Goal: Share content: Share content

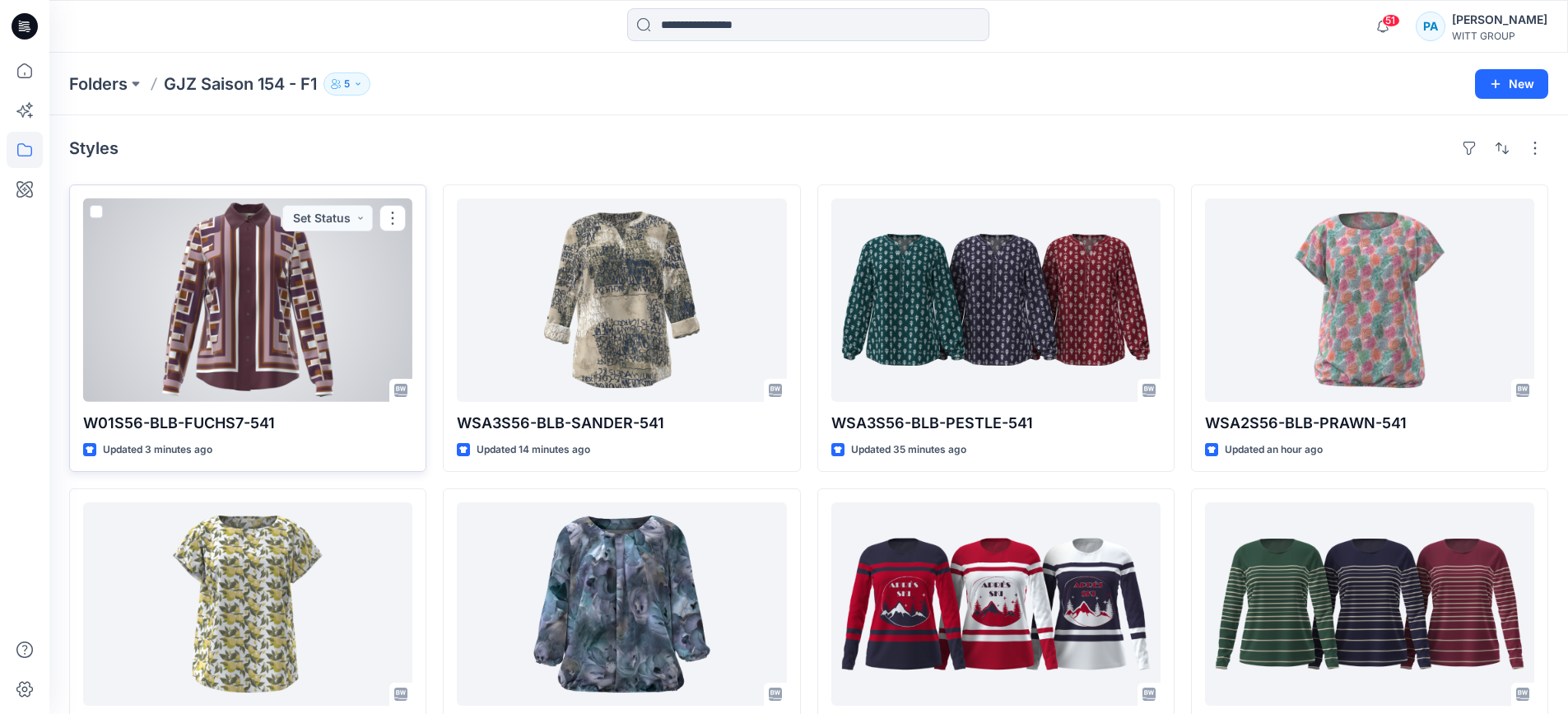
click at [340, 287] on div at bounding box center [248, 300] width 330 height 204
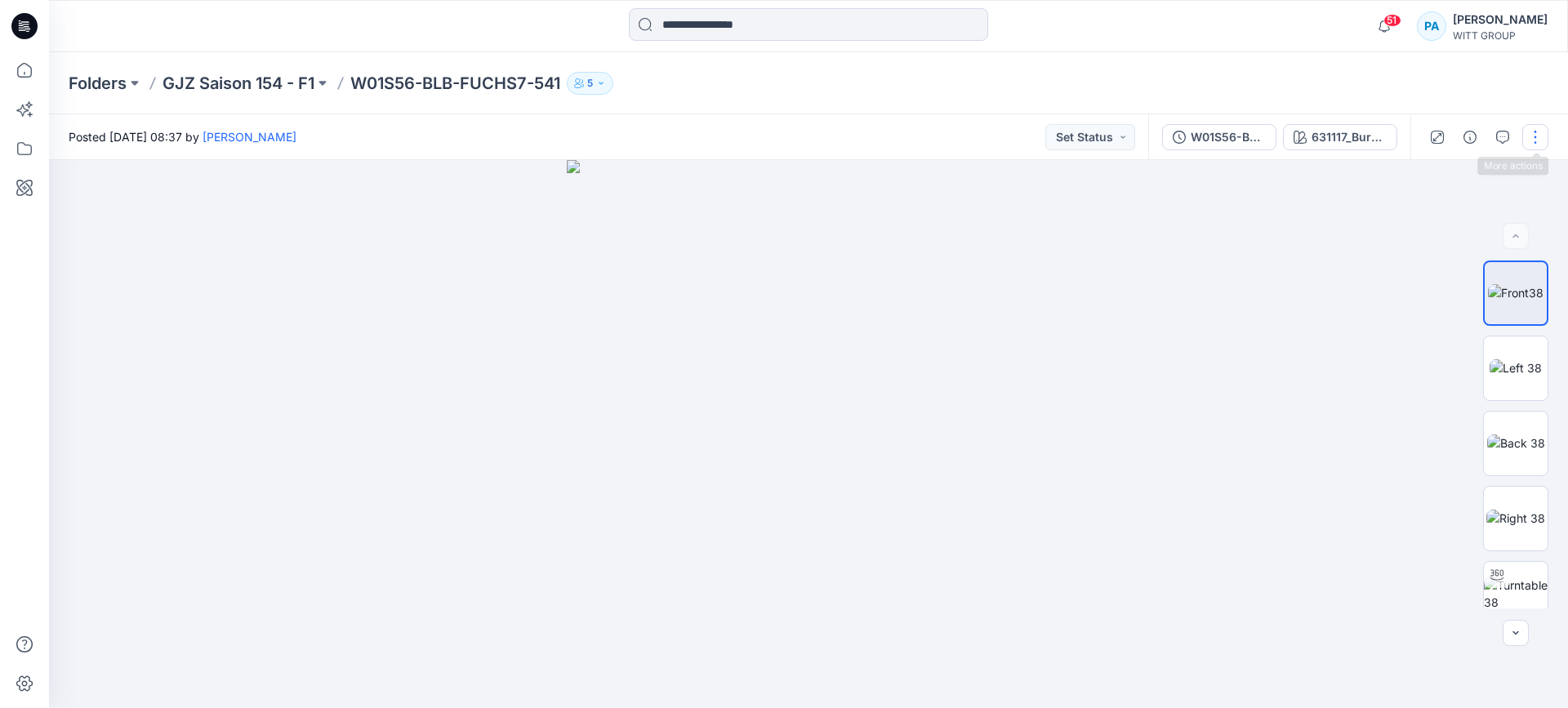
click at [1535, 143] on button "button" at bounding box center [1534, 137] width 26 height 26
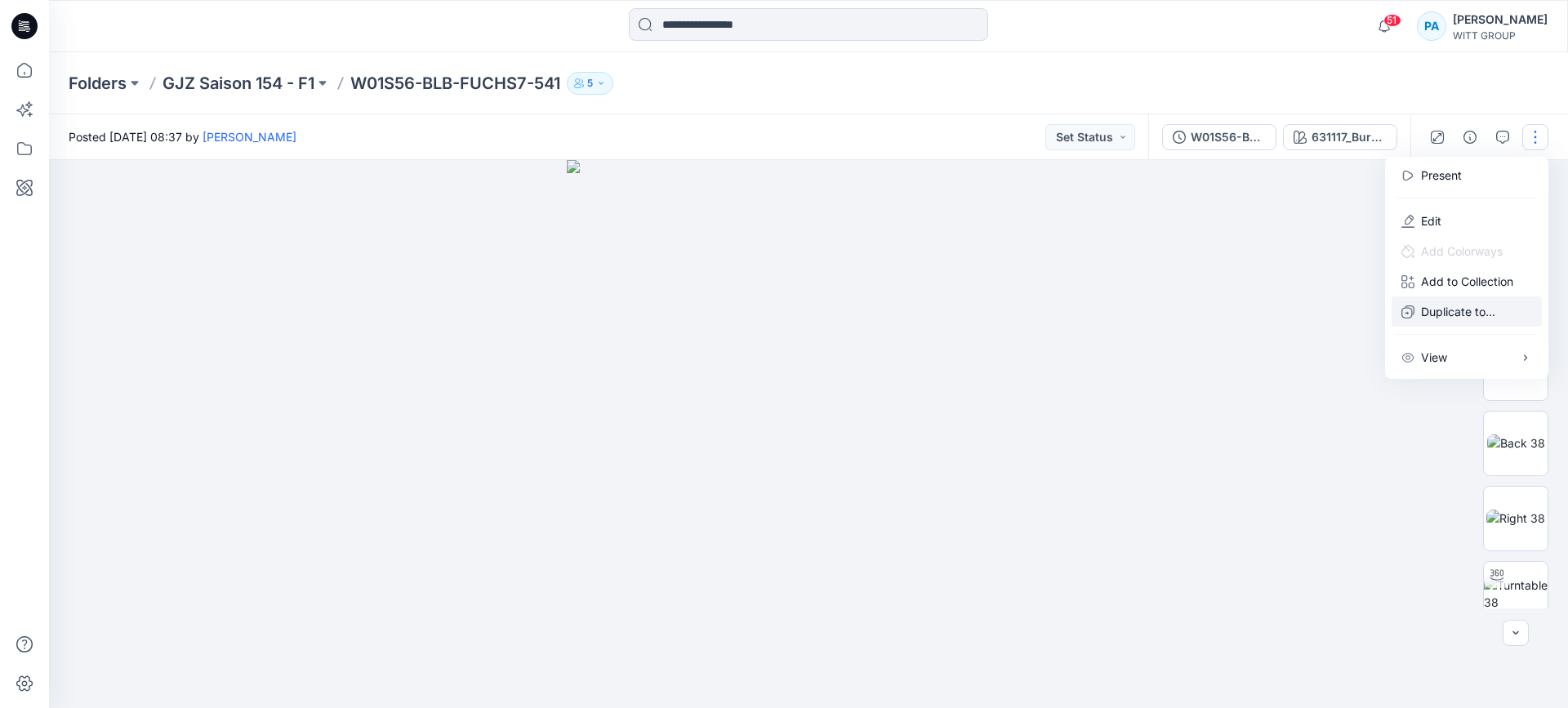
click at [1444, 317] on p "Duplicate to..." at bounding box center [1458, 311] width 74 height 17
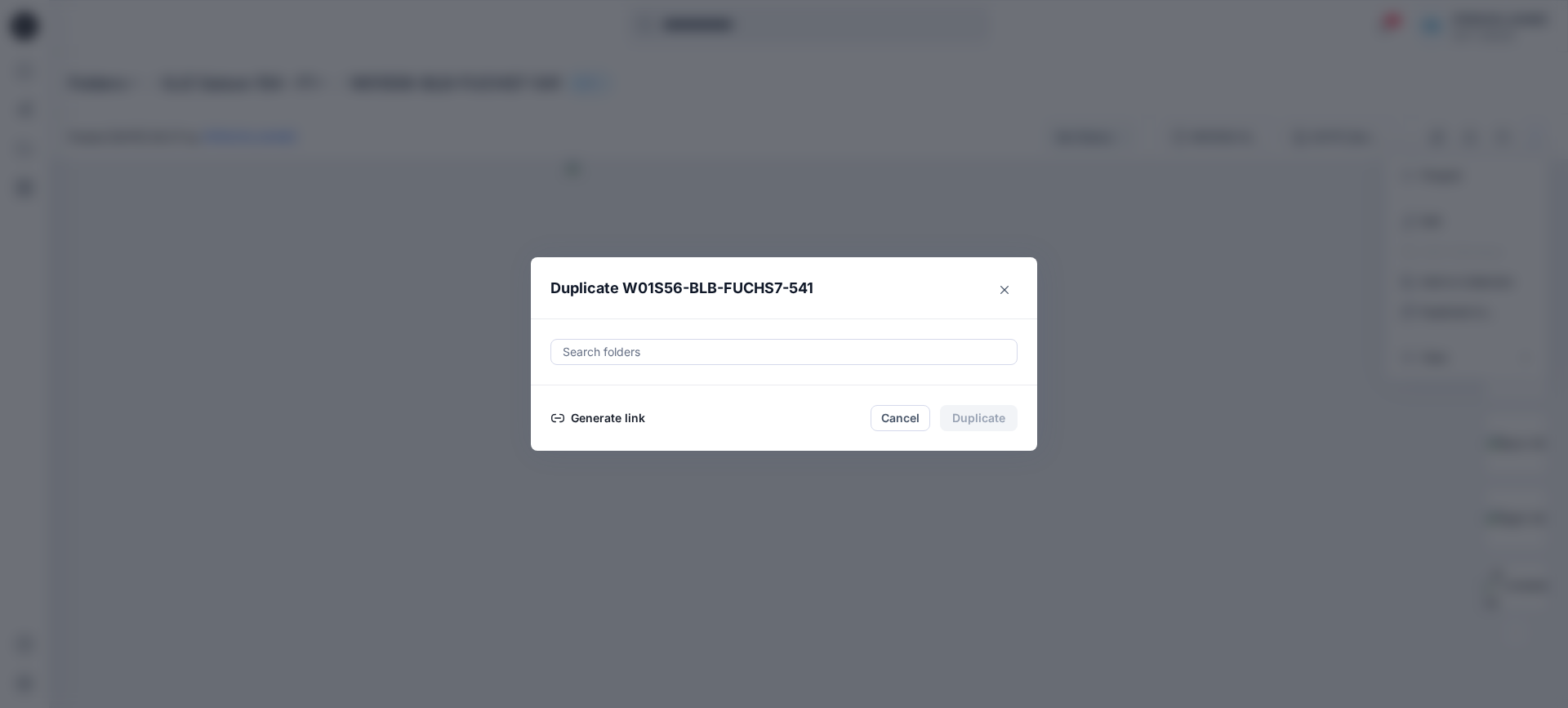
click at [590, 421] on button "Generate link" at bounding box center [598, 417] width 96 height 20
click at [587, 421] on button "Copy link" at bounding box center [588, 417] width 74 height 20
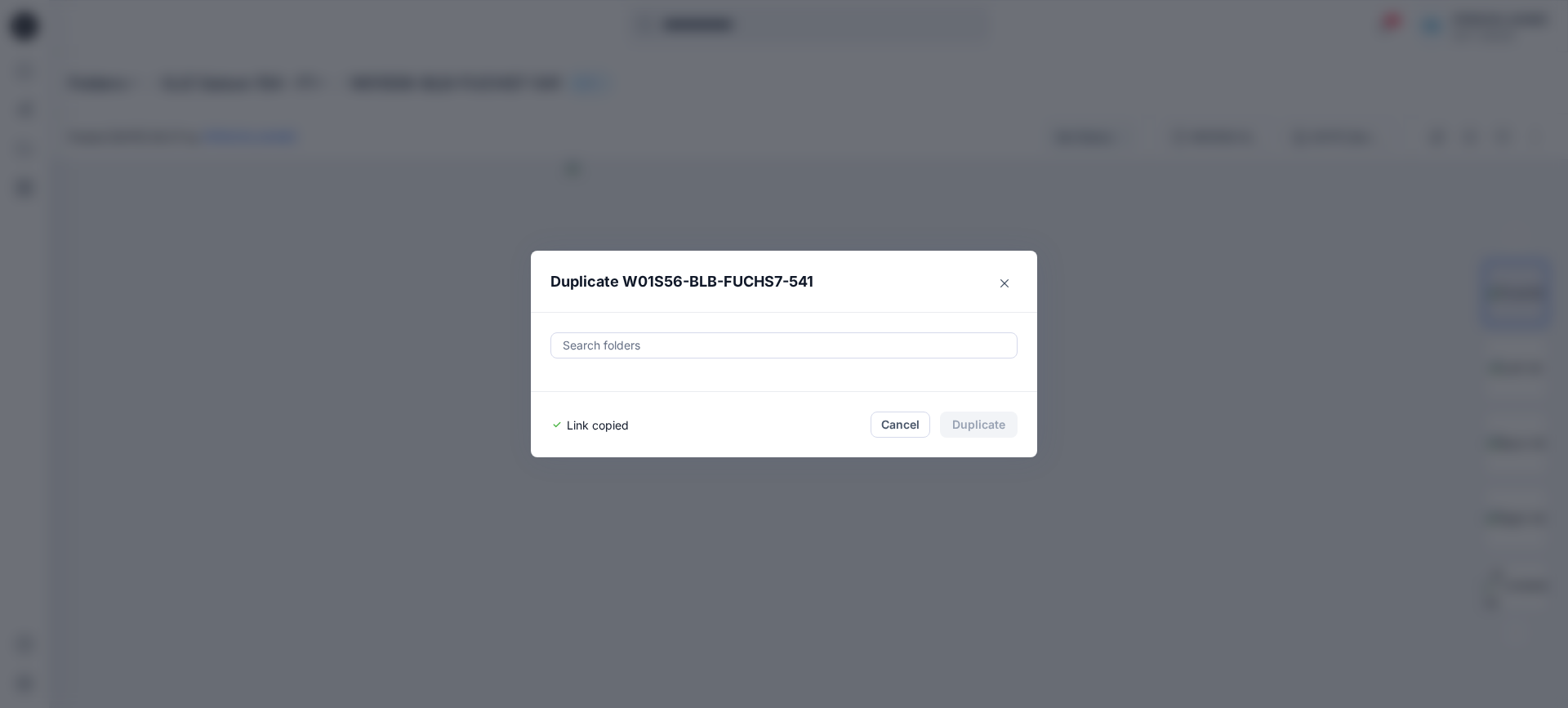
click at [1019, 284] on section "Duplicate W01S56-BLB-FUCHS7-541 Search folders Link copied Cancel Duplicate" at bounding box center [784, 354] width 507 height 208
click at [998, 285] on button "Close" at bounding box center [1005, 283] width 26 height 26
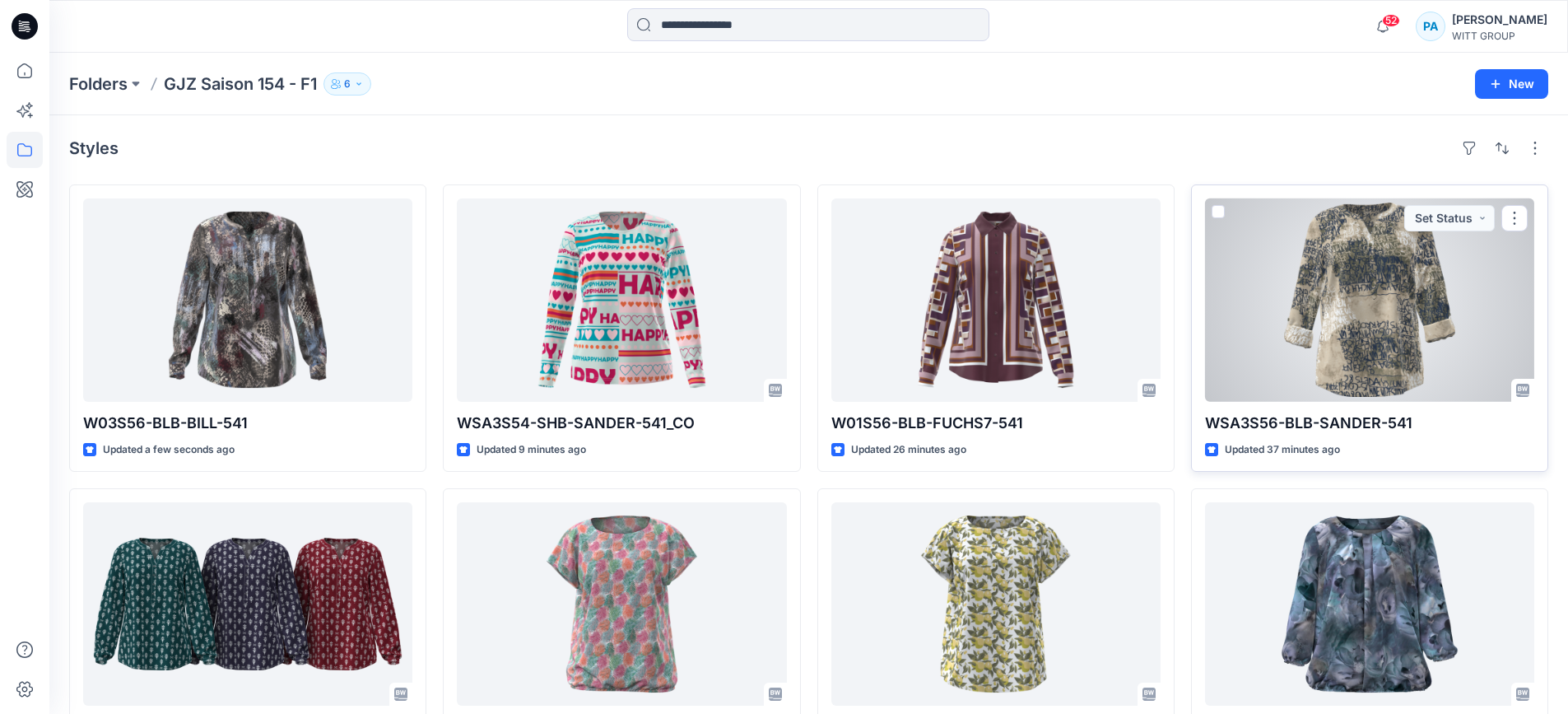
click at [1352, 361] on div at bounding box center [1370, 300] width 330 height 204
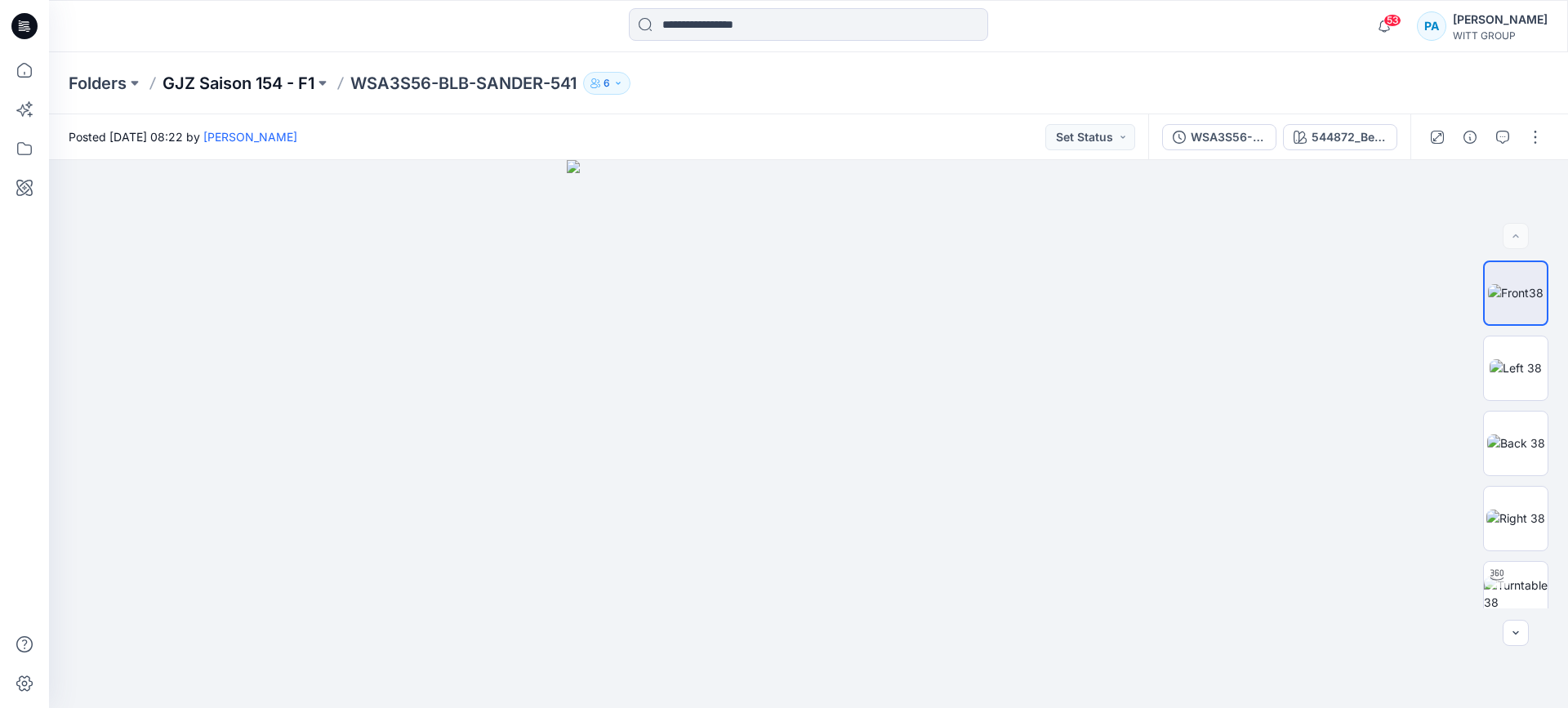
click at [253, 82] on p "GJZ Saison 154 - F1" at bounding box center [237, 83] width 152 height 23
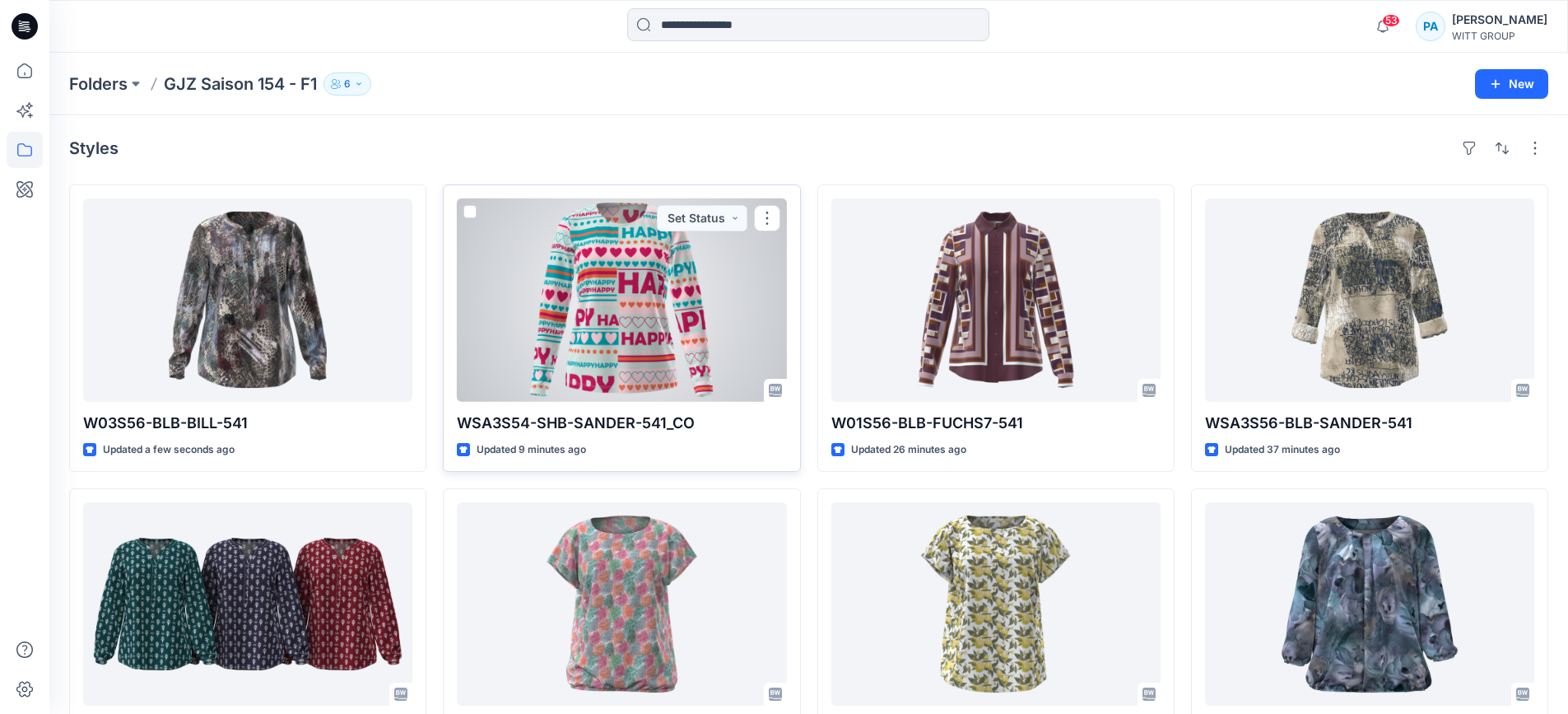
click at [616, 296] on div at bounding box center [622, 300] width 330 height 204
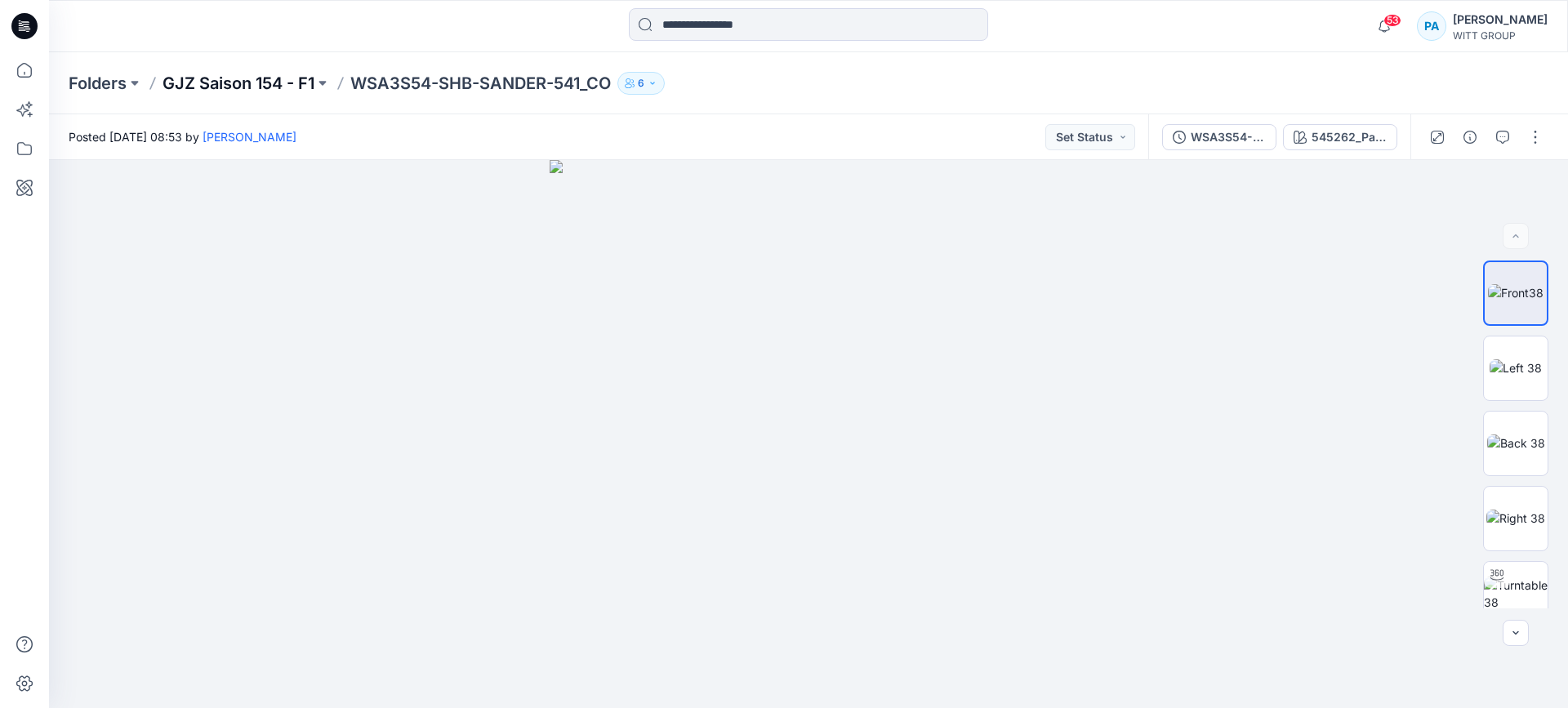
click at [251, 83] on p "GJZ Saison 154 - F1" at bounding box center [237, 83] width 152 height 23
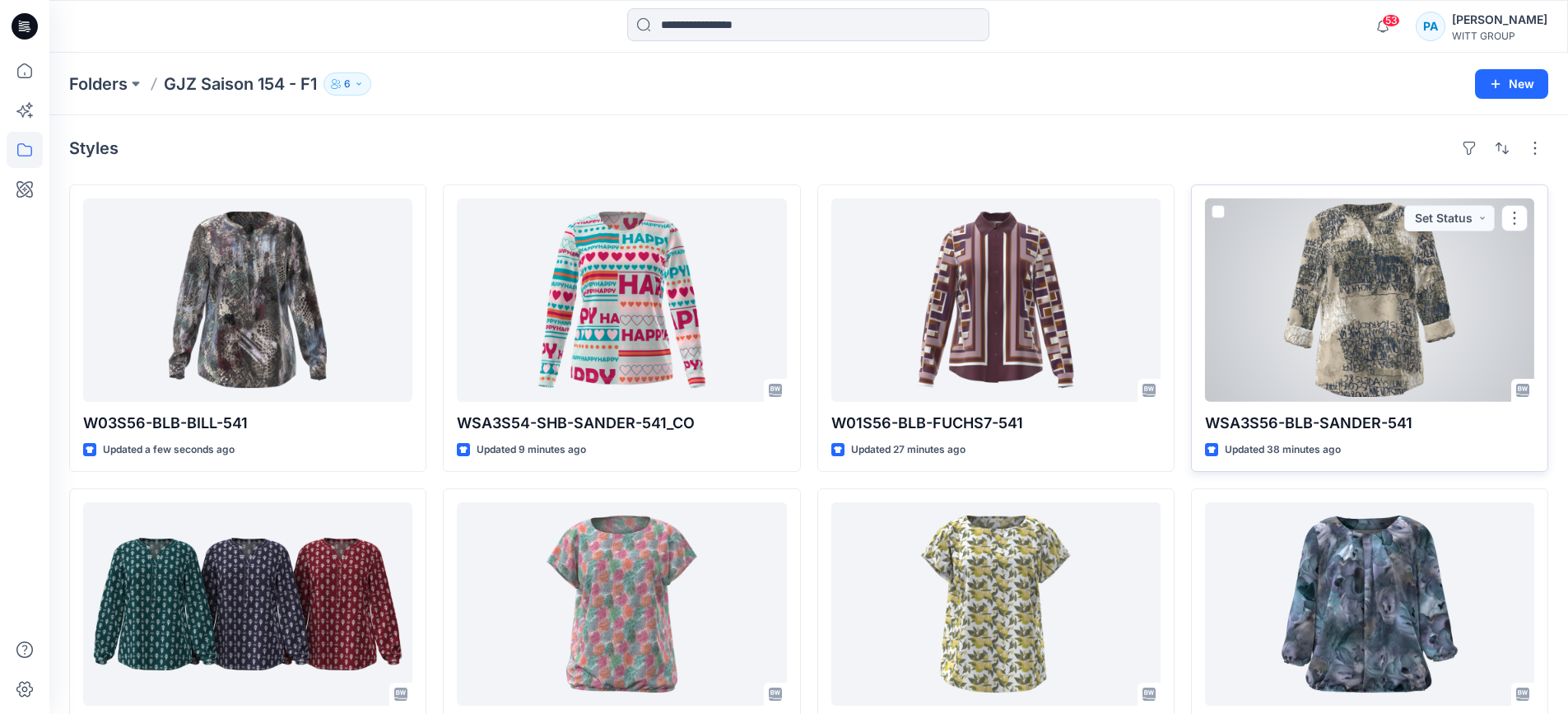
click at [1354, 304] on div at bounding box center [1370, 300] width 330 height 204
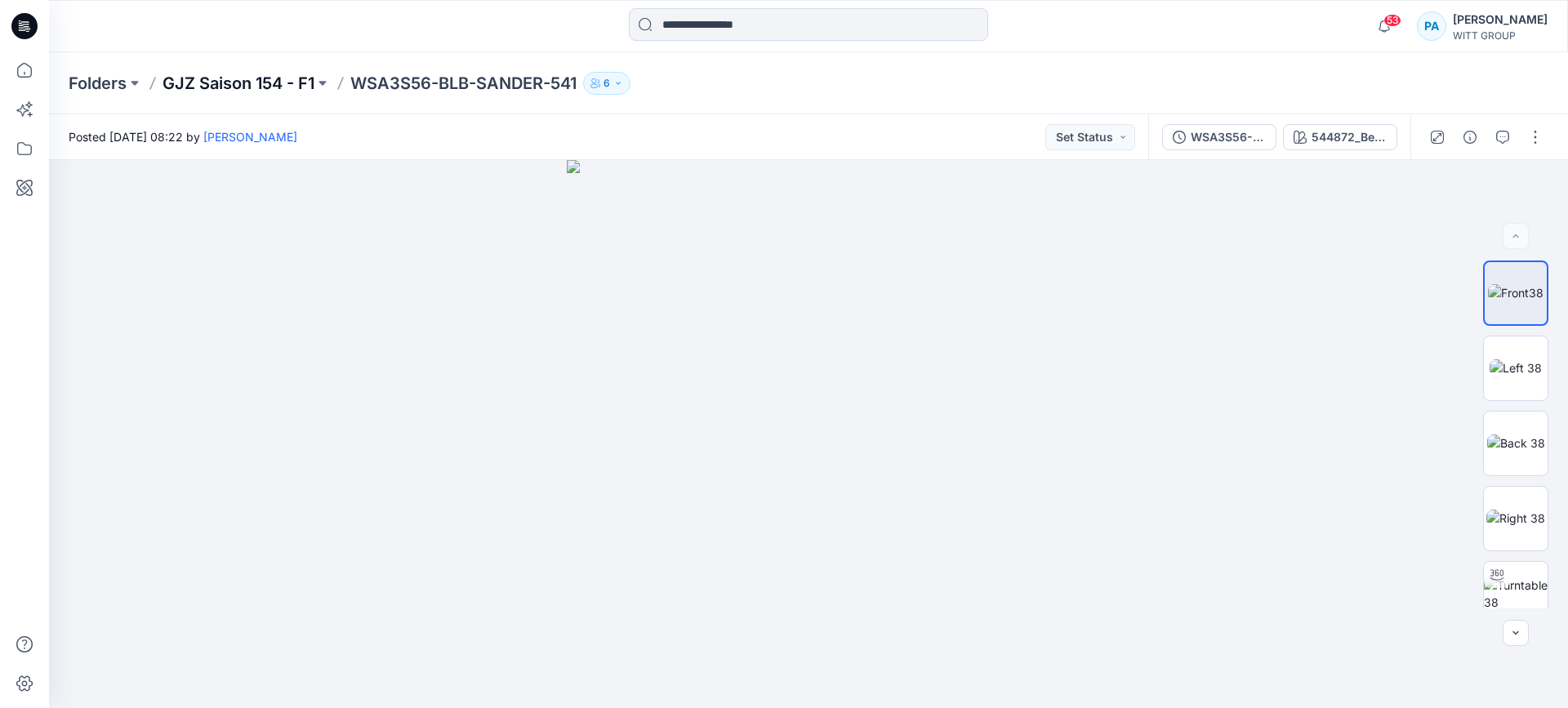
click at [264, 86] on p "GJZ Saison 154 - F1" at bounding box center [237, 83] width 152 height 23
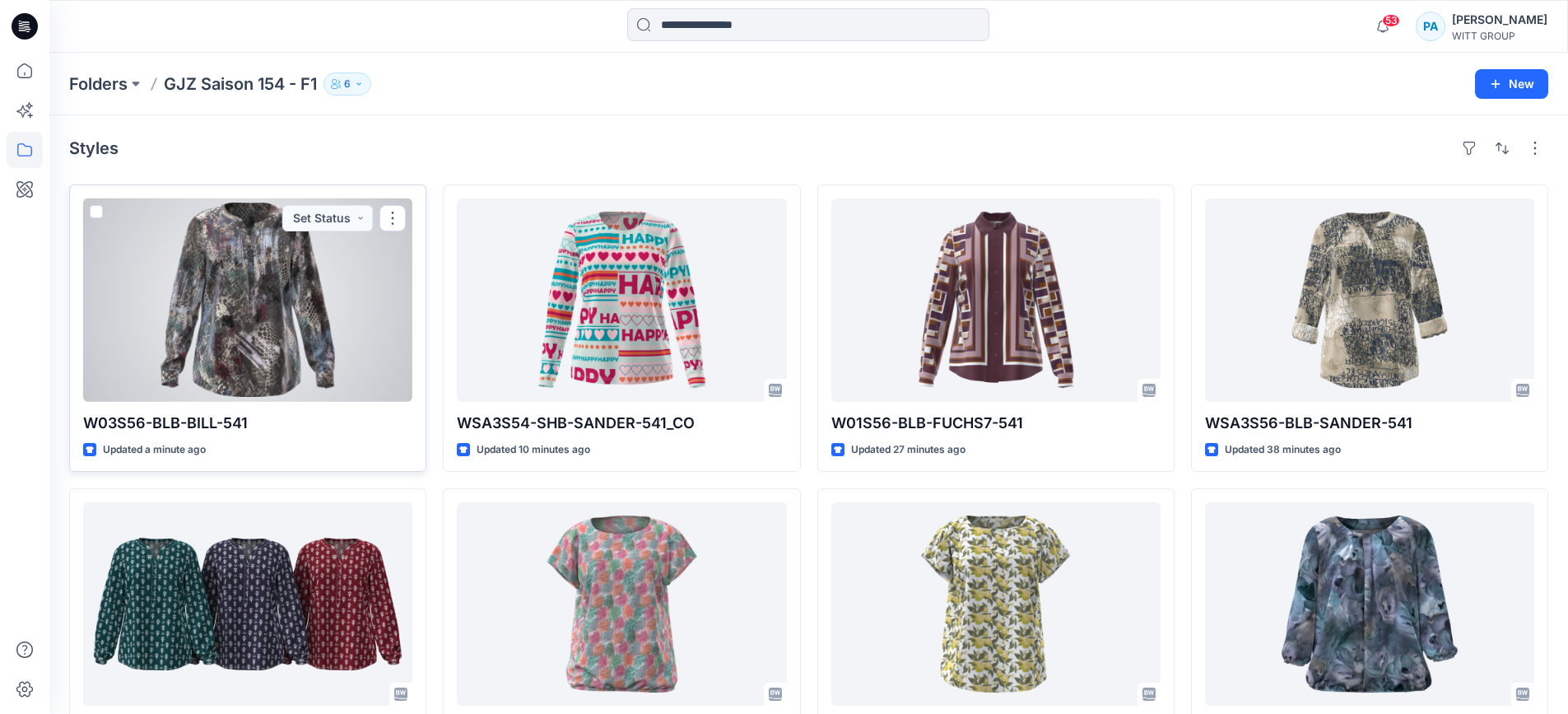
click at [265, 299] on div at bounding box center [248, 300] width 330 height 204
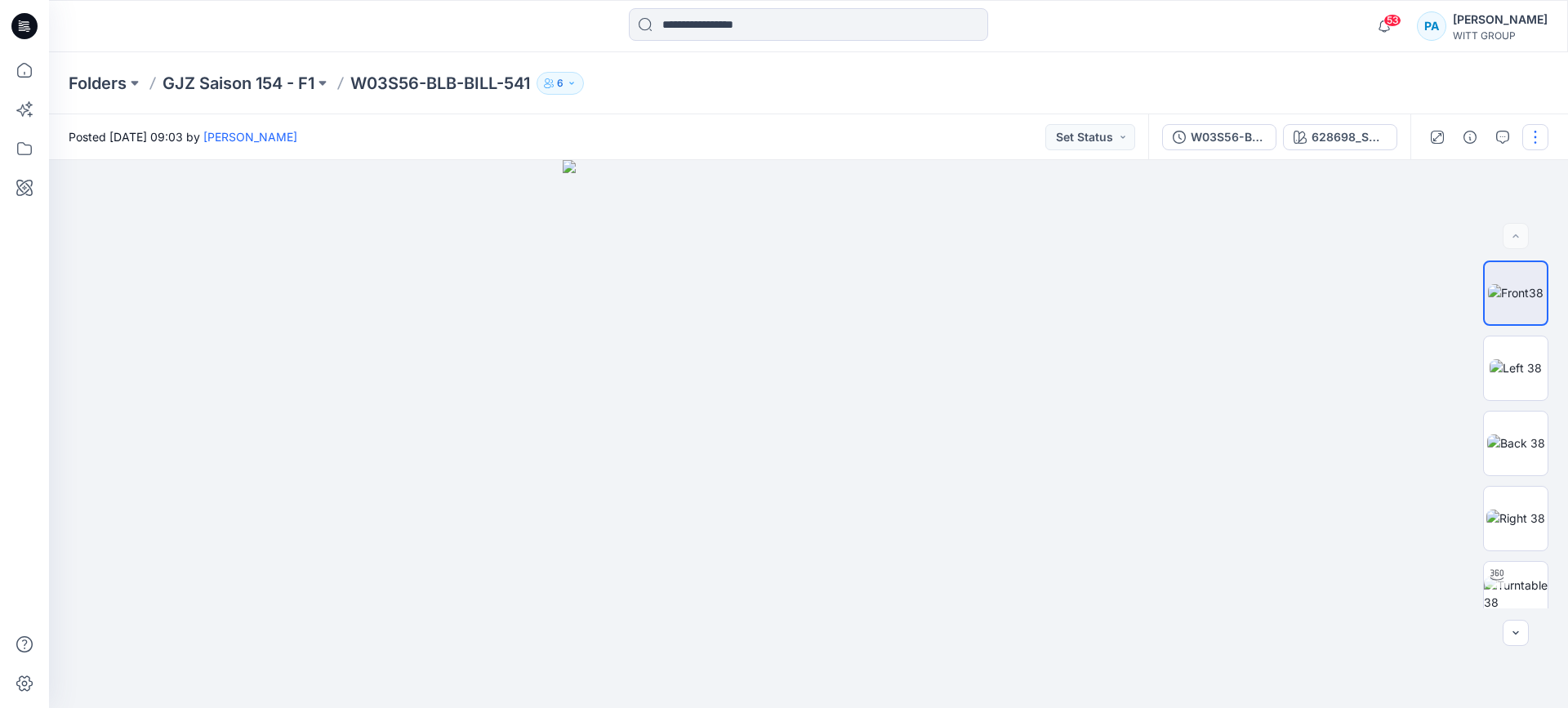
click at [1538, 146] on button "button" at bounding box center [1534, 137] width 26 height 26
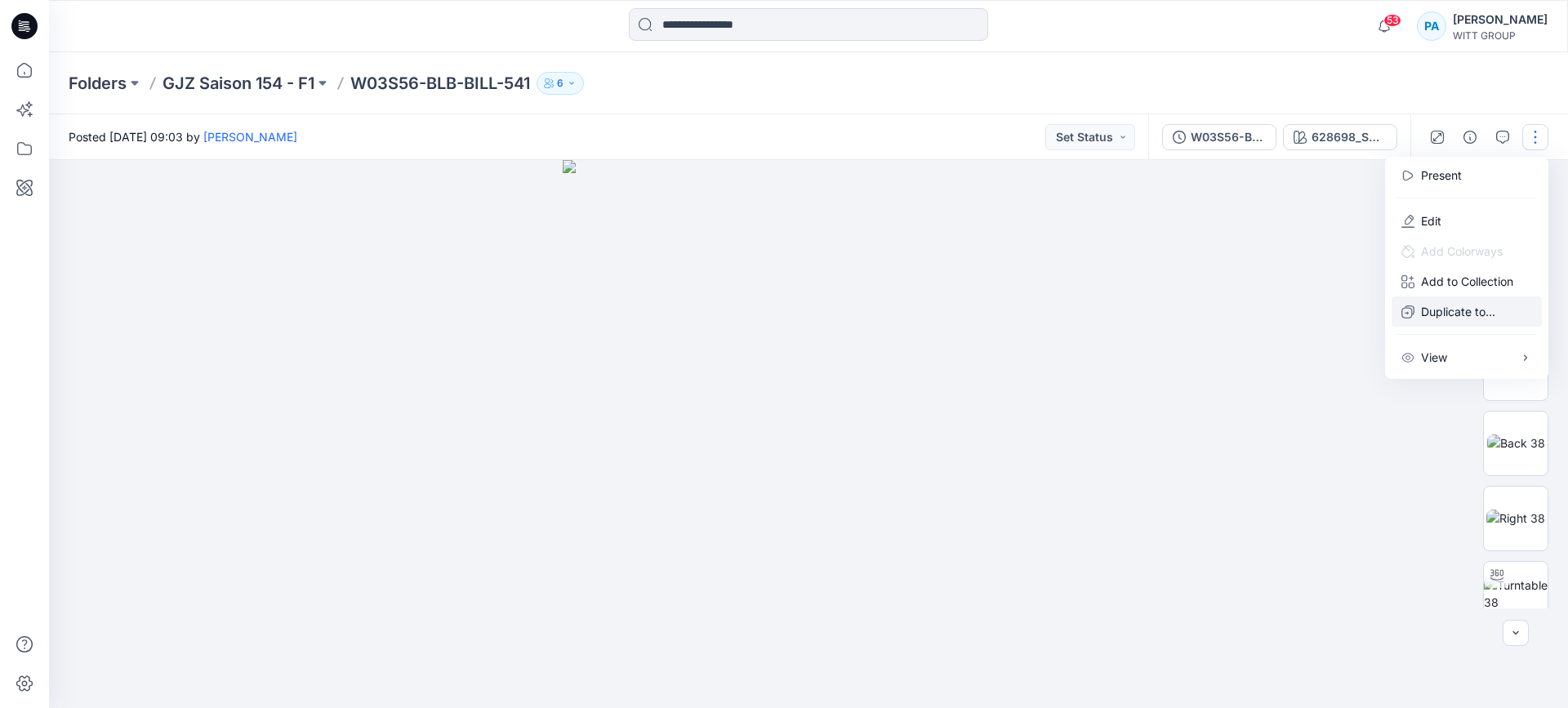
click at [1440, 315] on p "Duplicate to..." at bounding box center [1458, 311] width 74 height 17
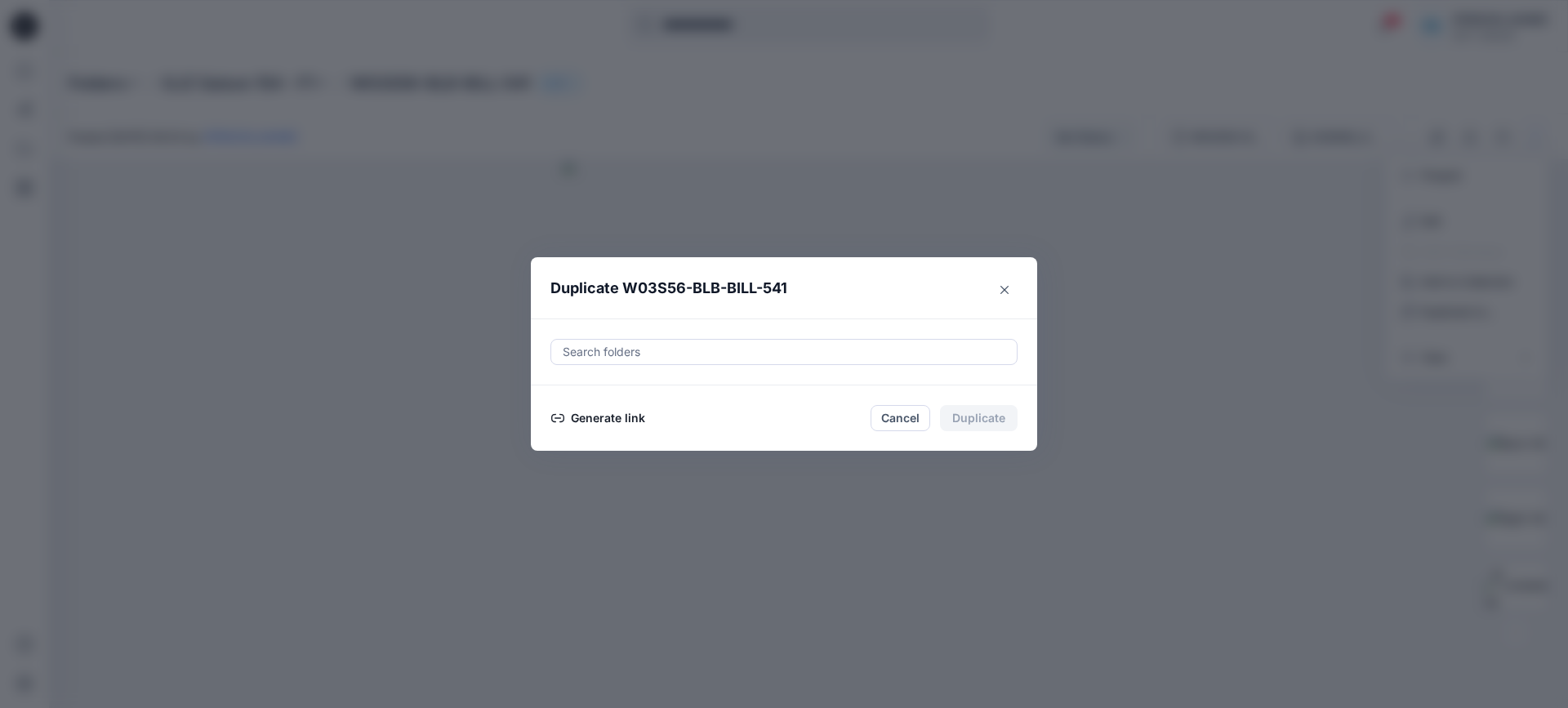
click at [582, 412] on button "Generate link" at bounding box center [598, 417] width 96 height 20
click at [574, 420] on button "Copy link" at bounding box center [588, 417] width 74 height 20
